Goal: Navigation & Orientation: Find specific page/section

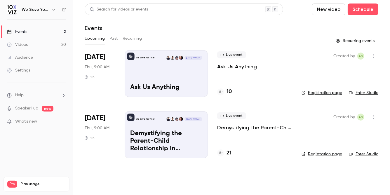
click at [221, 89] on div at bounding box center [220, 91] width 7 height 7
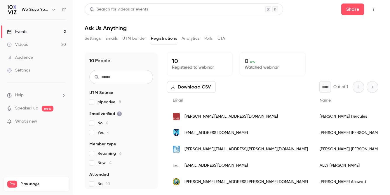
click at [221, 21] on header "Search for videos or events Share Ask Us Anything" at bounding box center [231, 17] width 293 height 28
click at [31, 31] on link "Events 2" at bounding box center [36, 31] width 73 height 13
